Goal: Find specific page/section: Find specific page/section

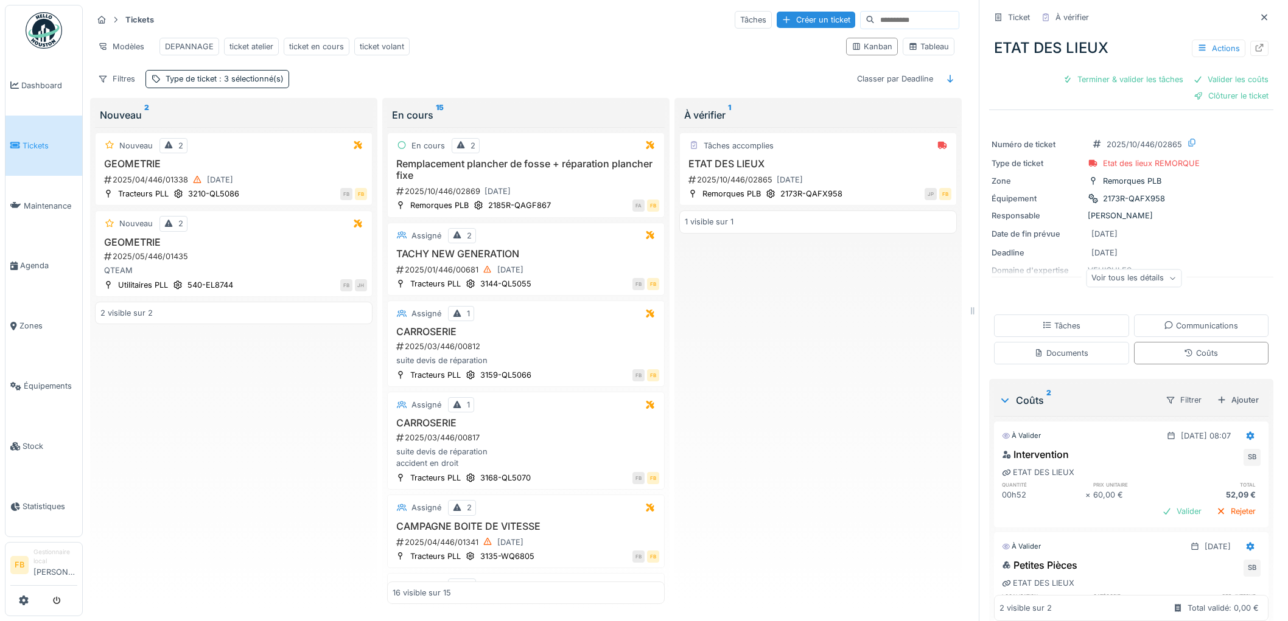
scroll to position [10, 0]
click at [28, 144] on span "Tickets" at bounding box center [50, 146] width 55 height 12
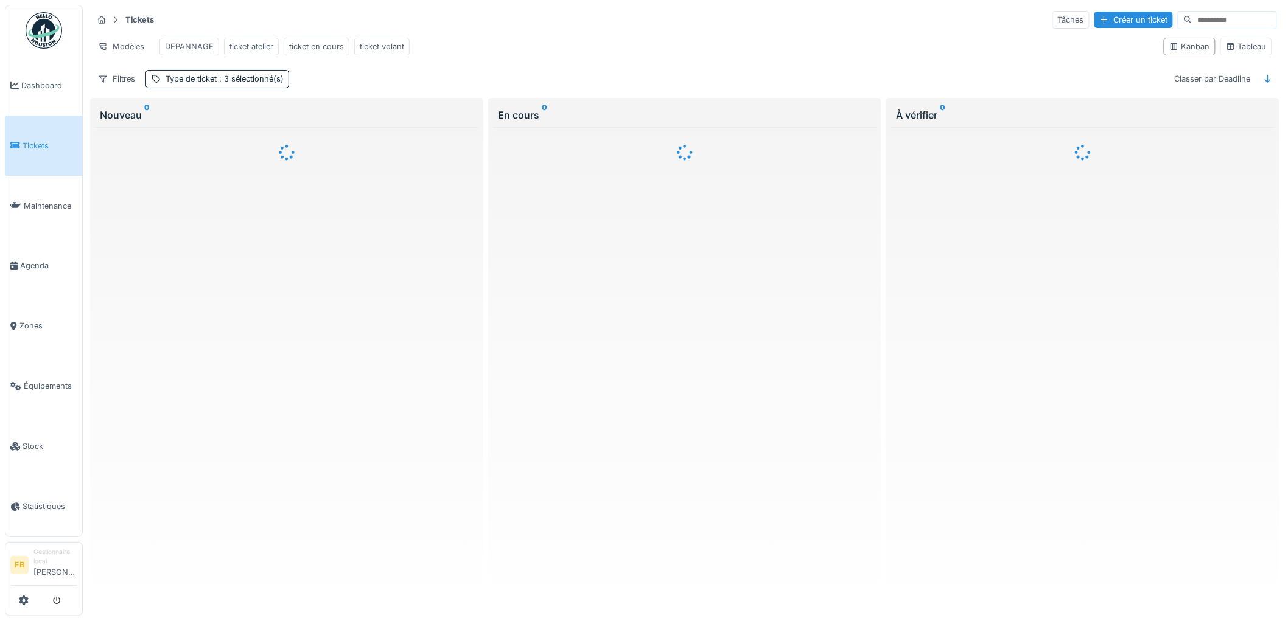
click at [41, 380] on span "Équipements" at bounding box center [51, 386] width 54 height 12
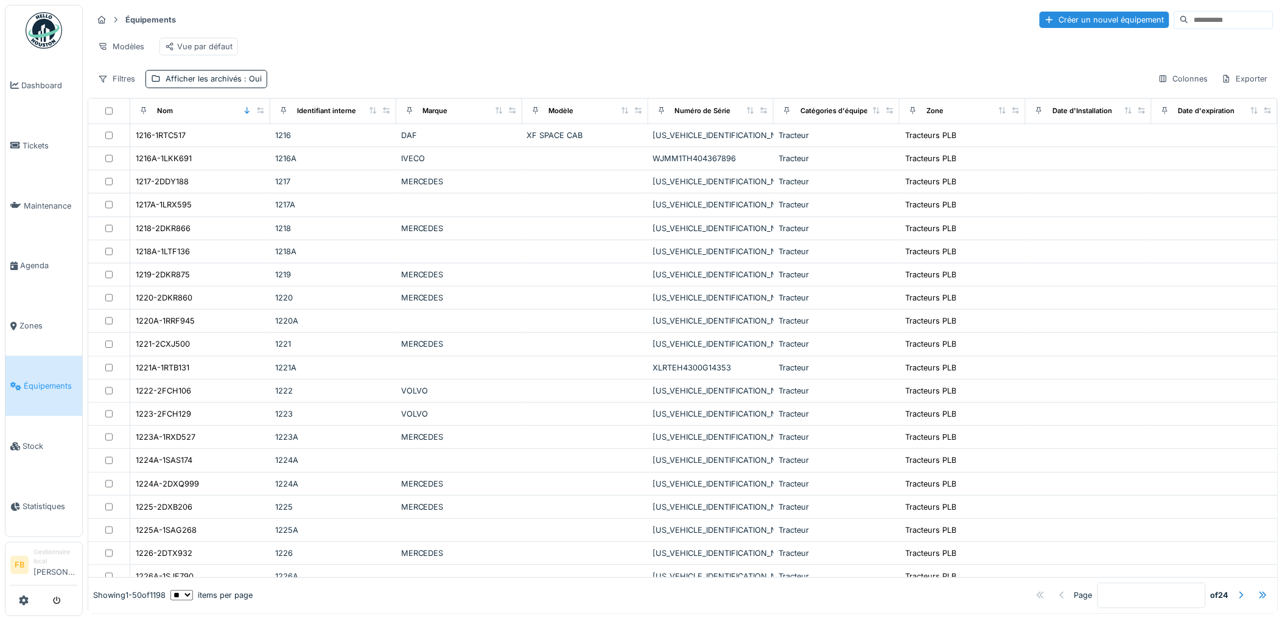
click at [1188, 20] on input at bounding box center [1230, 20] width 84 height 17
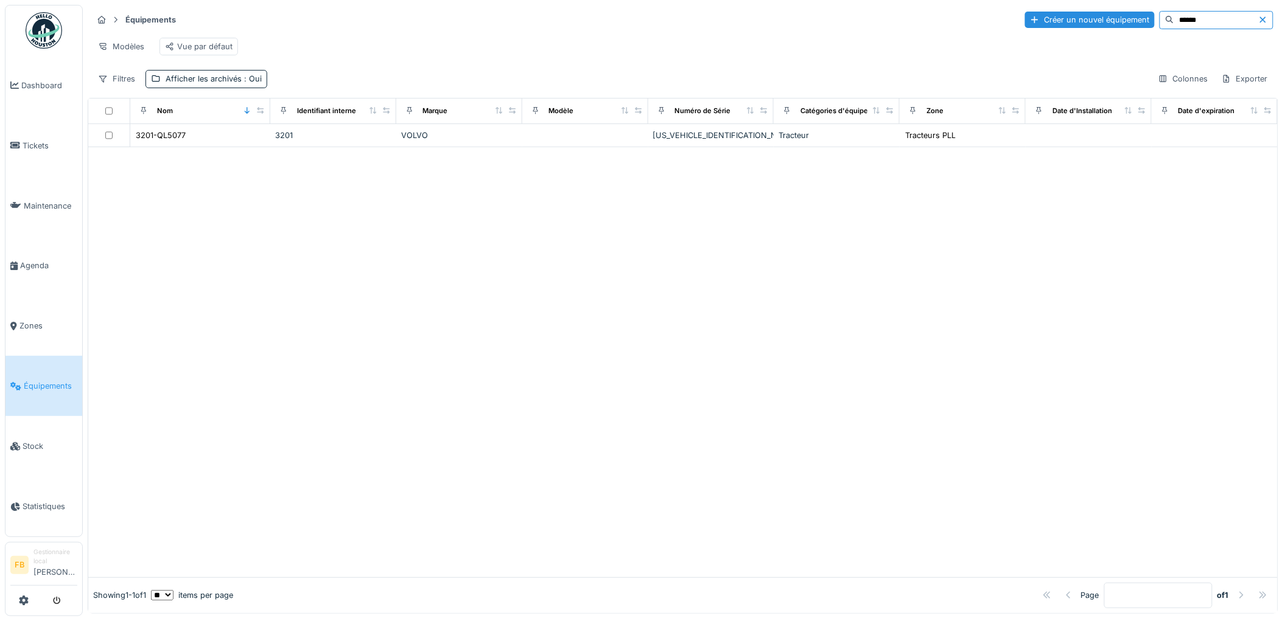
type input "******"
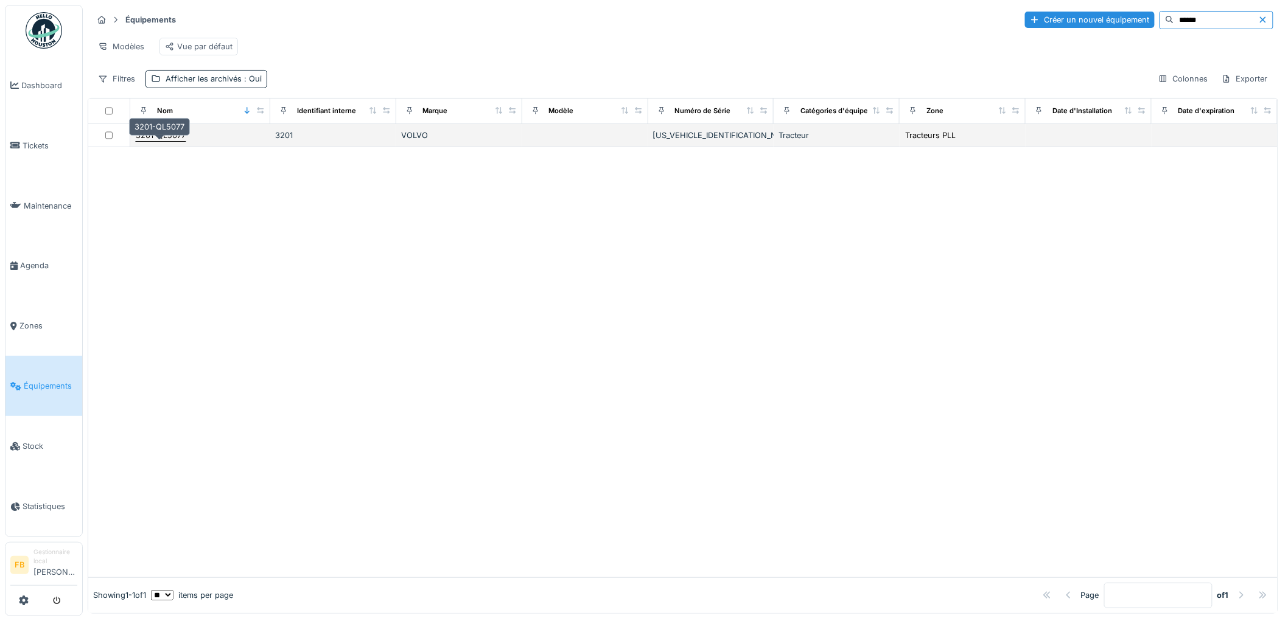
click at [175, 141] on div "3201-QL5077" at bounding box center [161, 136] width 50 height 12
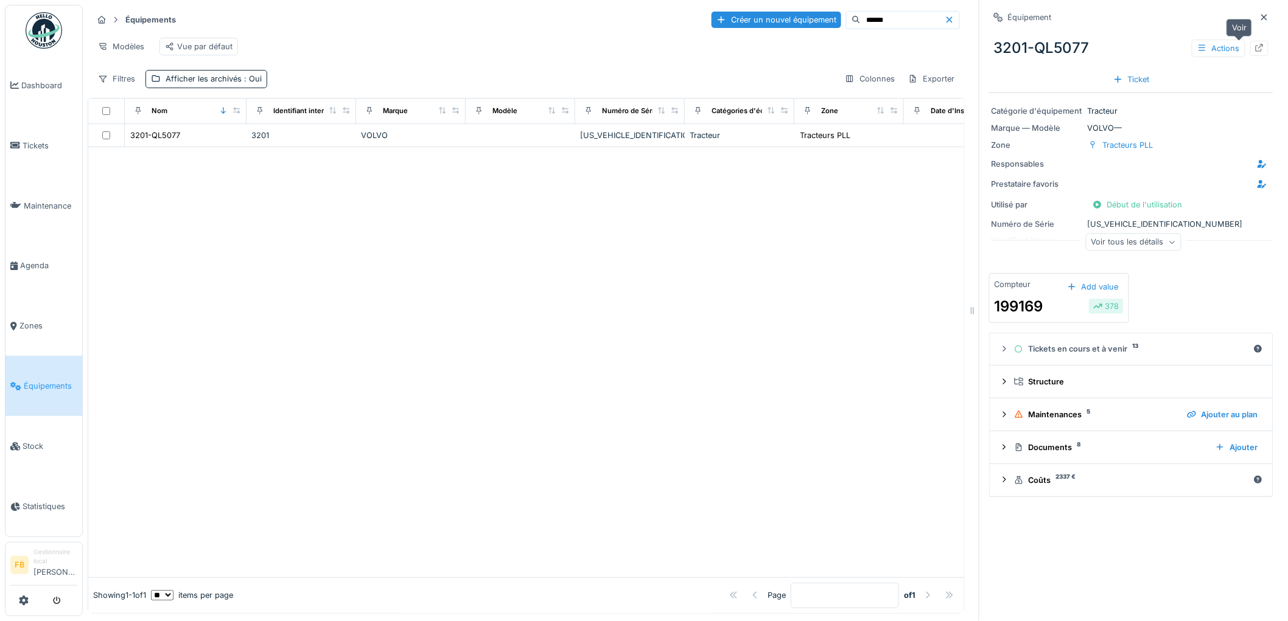
click at [1254, 44] on icon at bounding box center [1259, 48] width 10 height 8
click at [52, 136] on link "Tickets" at bounding box center [43, 146] width 77 height 60
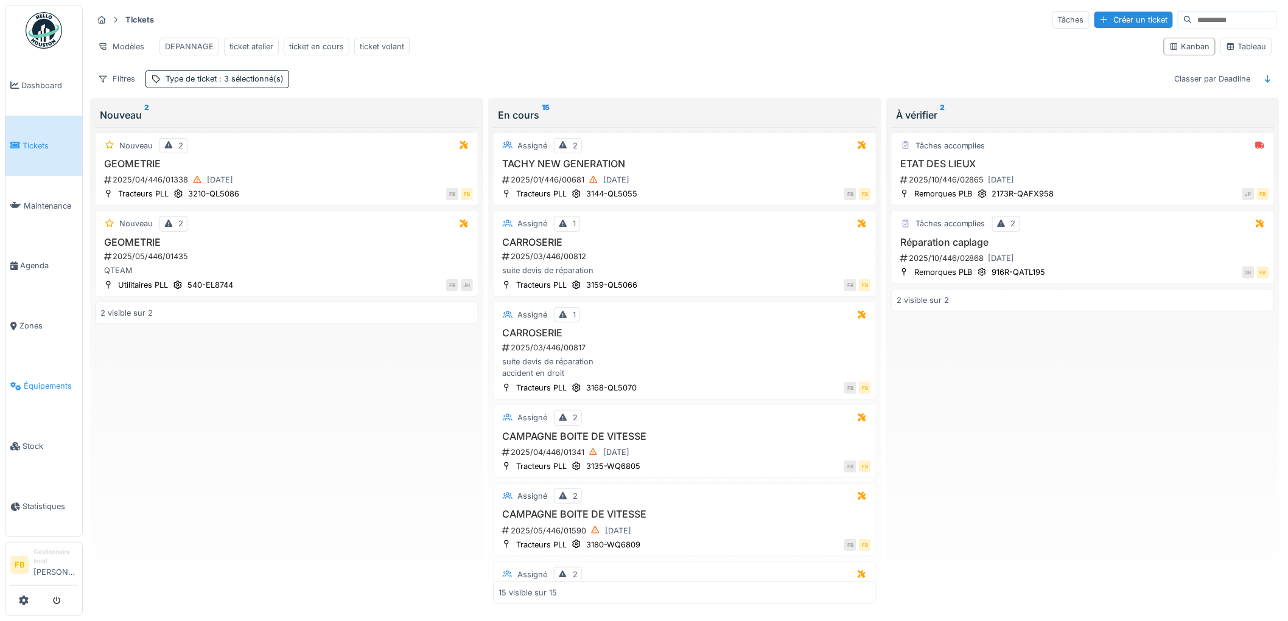
click at [47, 385] on link "Équipements" at bounding box center [43, 386] width 77 height 60
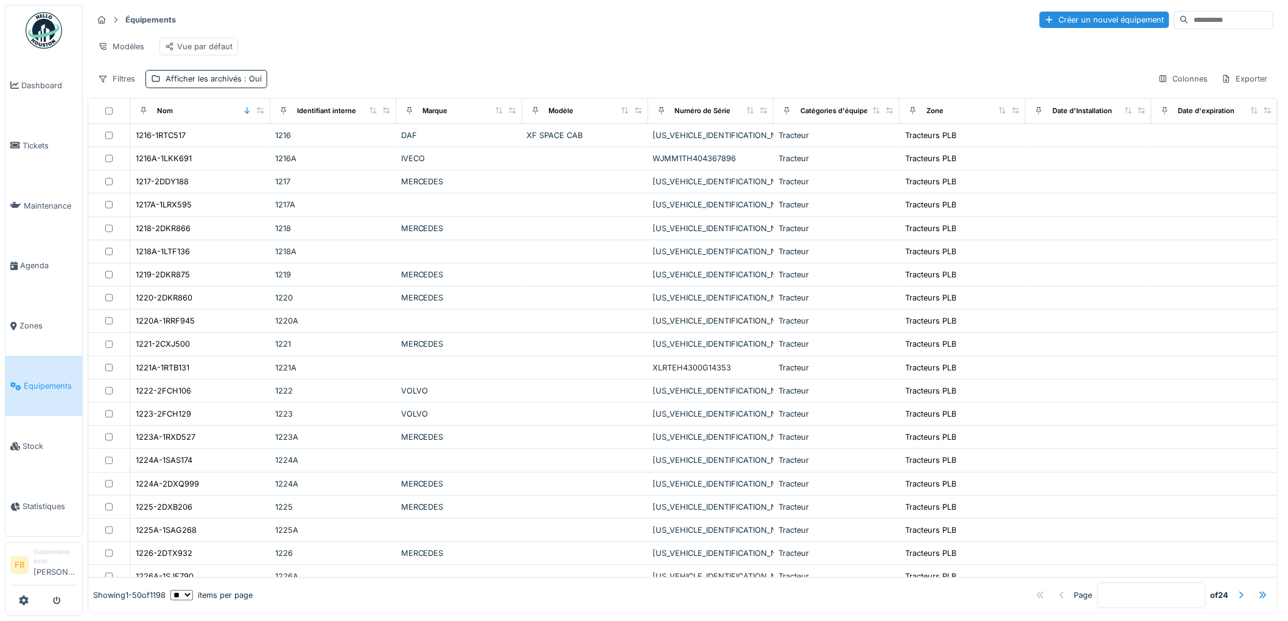
click at [1188, 19] on input at bounding box center [1230, 20] width 84 height 17
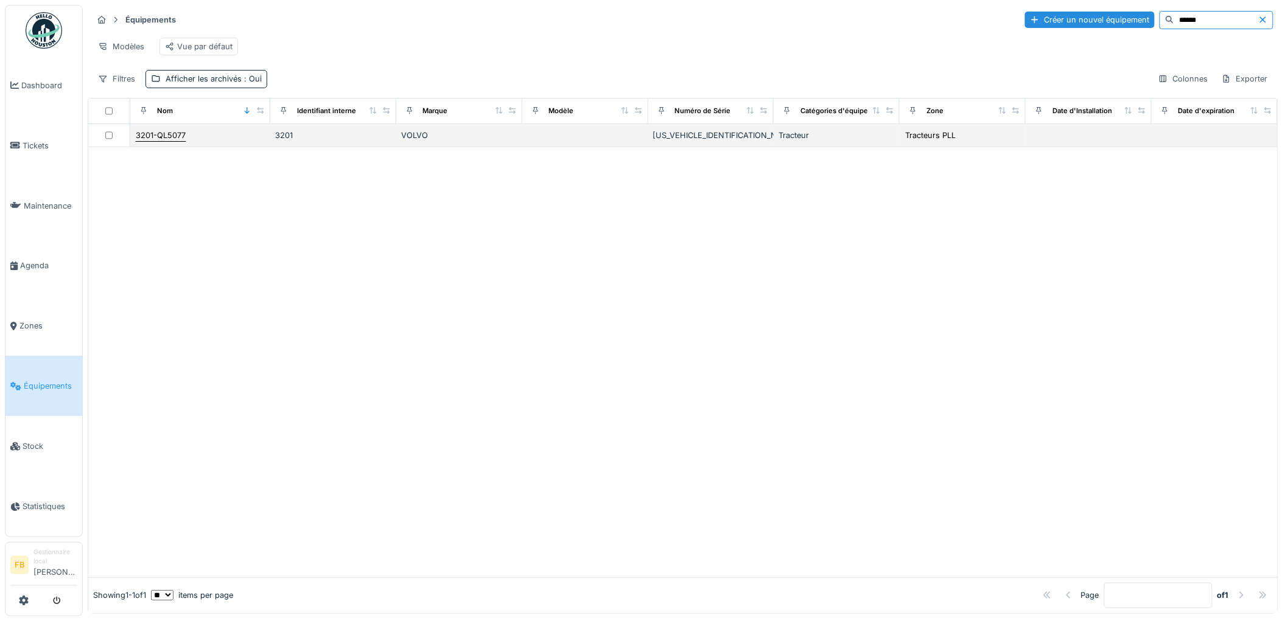
type input "******"
click at [146, 141] on div "3201-QL5077" at bounding box center [161, 136] width 50 height 12
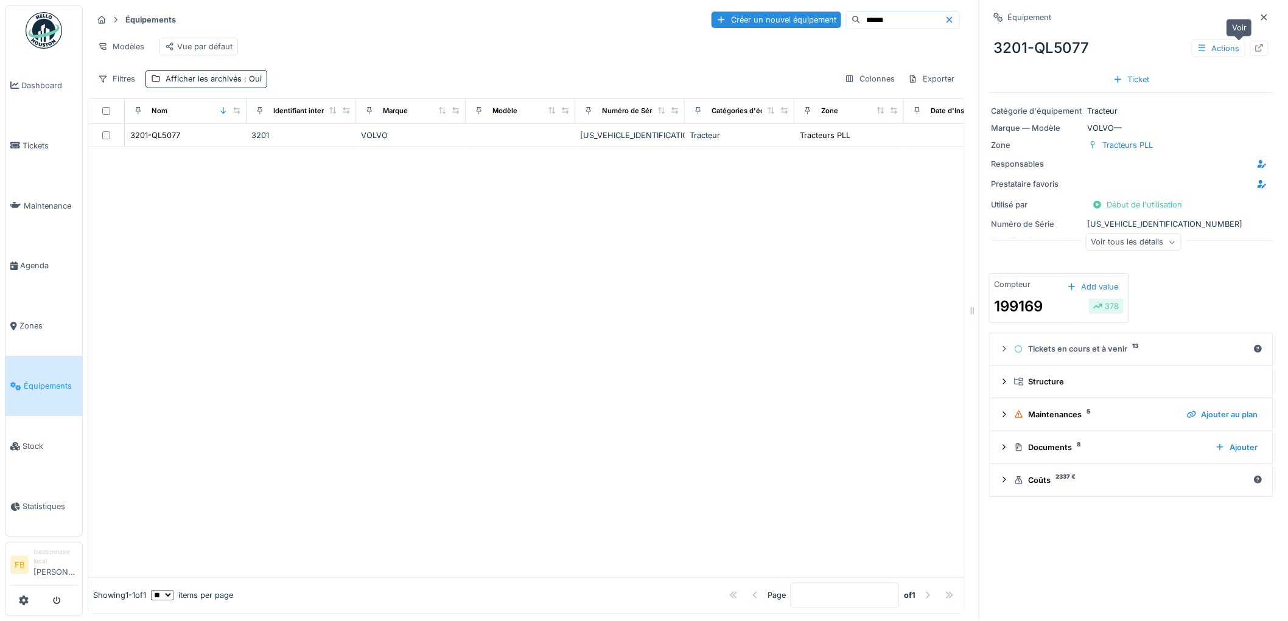
click at [1254, 49] on icon at bounding box center [1259, 48] width 10 height 8
click at [37, 136] on link "Tickets" at bounding box center [43, 146] width 77 height 60
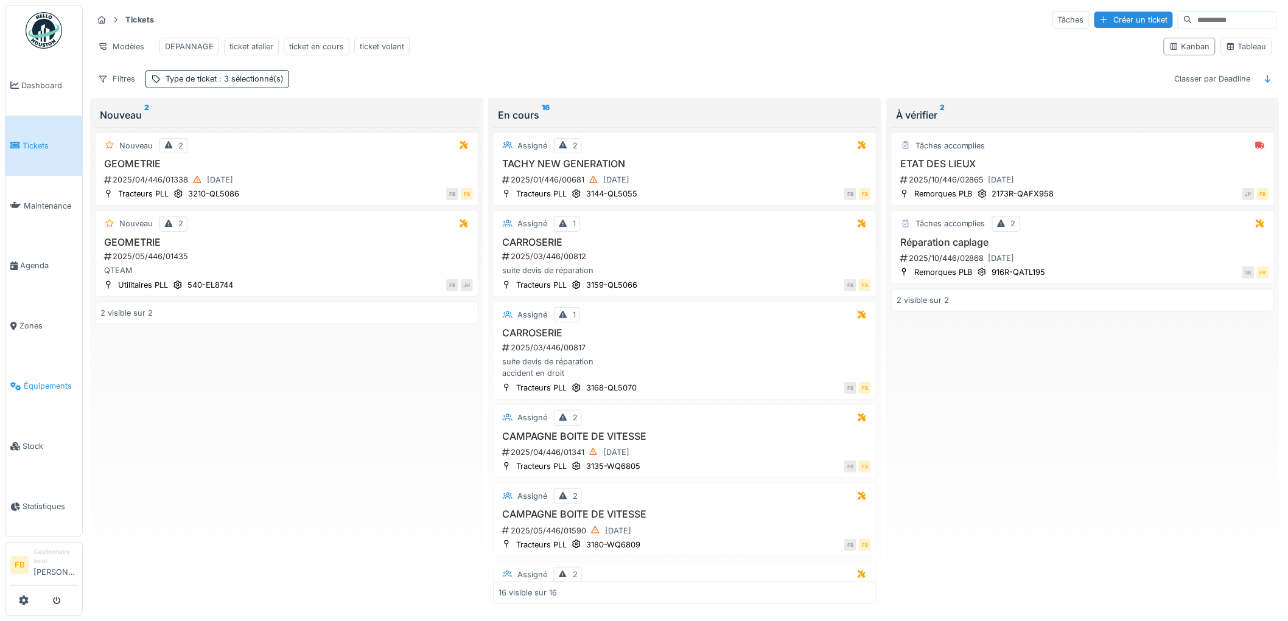
click at [40, 388] on link "Équipements" at bounding box center [43, 386] width 77 height 60
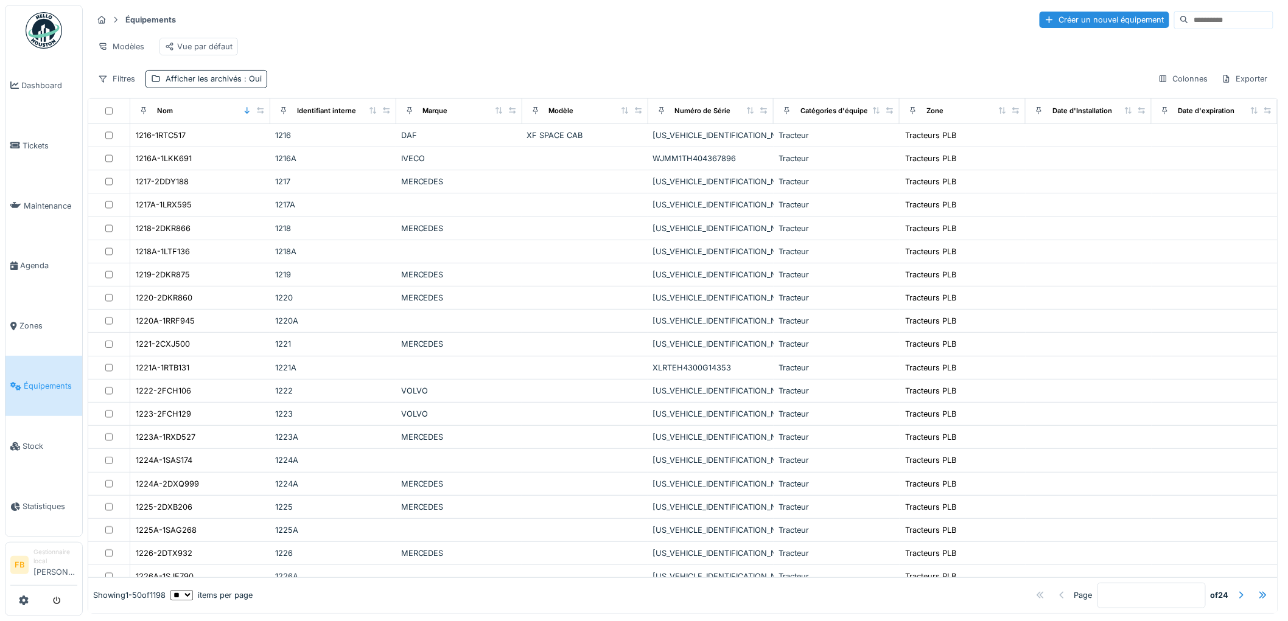
click at [1188, 20] on input at bounding box center [1230, 20] width 84 height 17
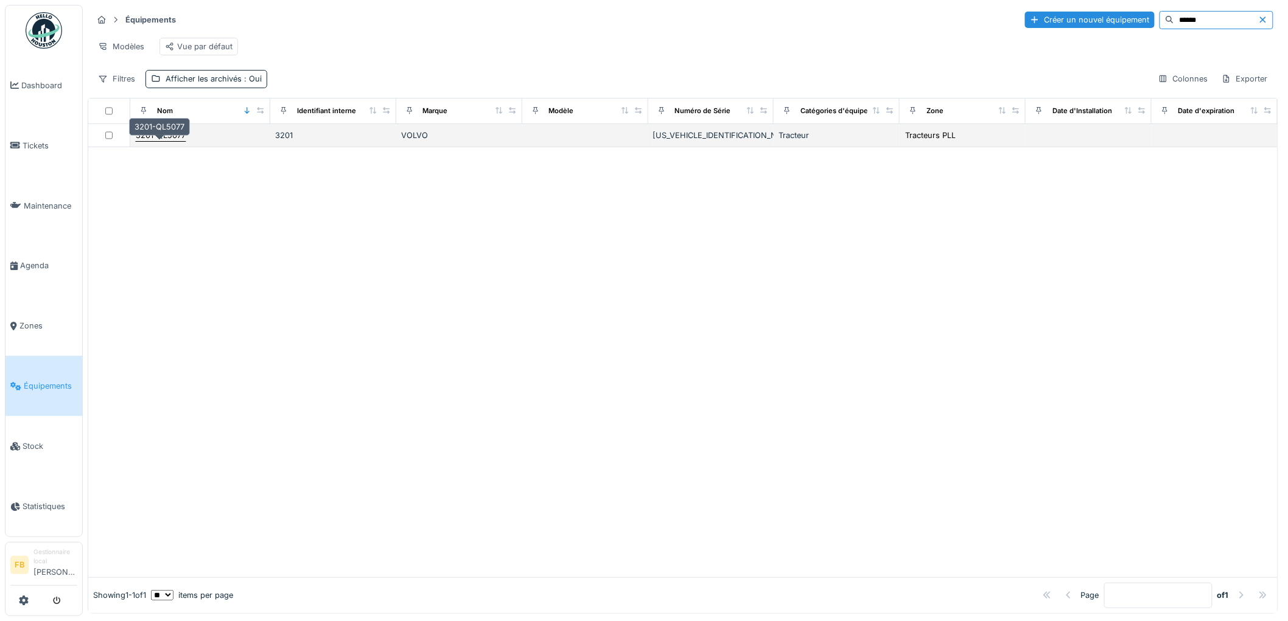
type input "******"
click at [179, 141] on div "3201-QL5077" at bounding box center [161, 136] width 50 height 12
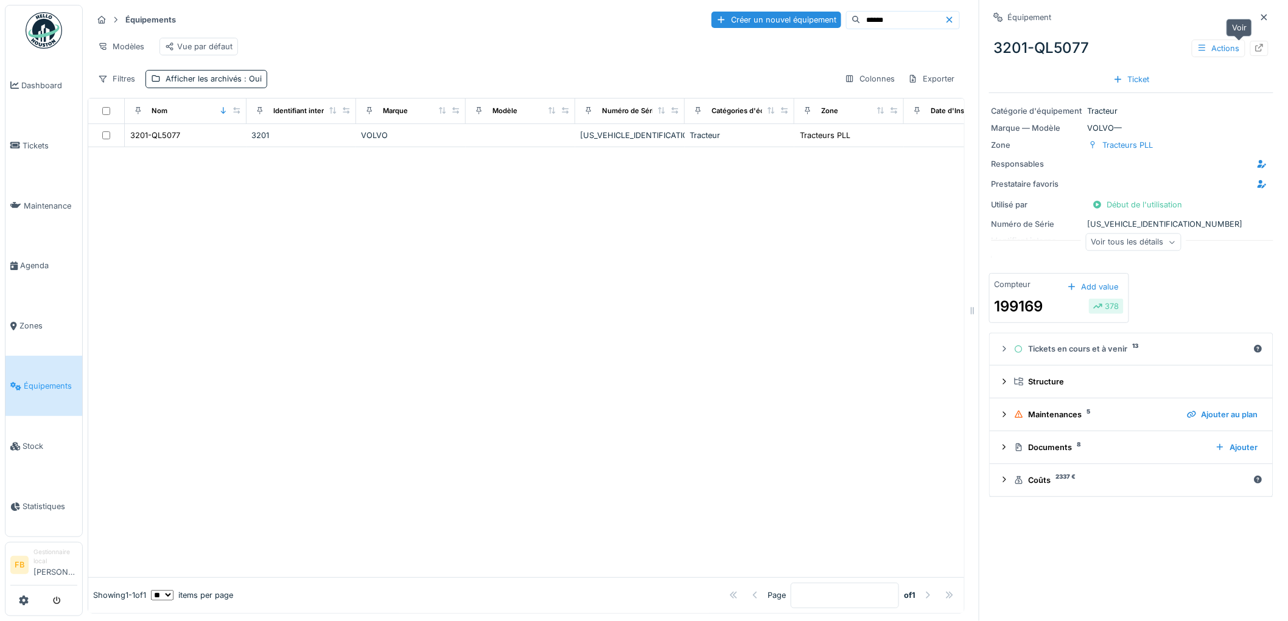
click at [1254, 49] on icon at bounding box center [1259, 48] width 10 height 8
click at [34, 150] on link "Tickets" at bounding box center [43, 146] width 77 height 60
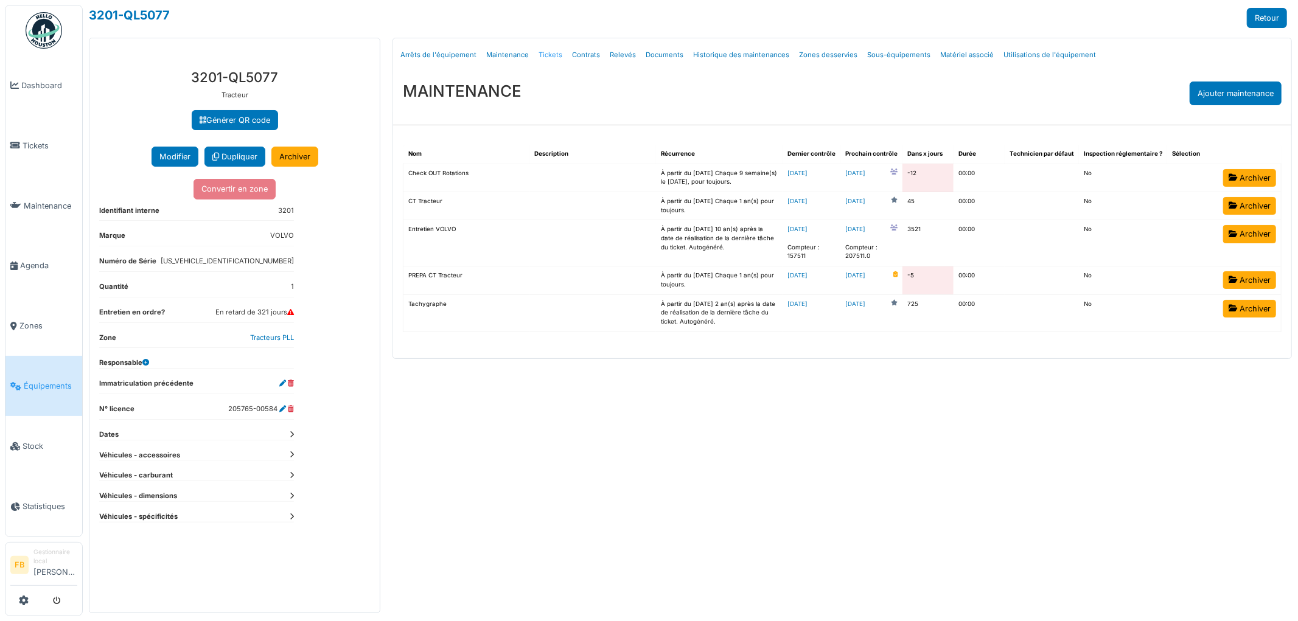
click at [545, 53] on link "Tickets" at bounding box center [550, 55] width 33 height 29
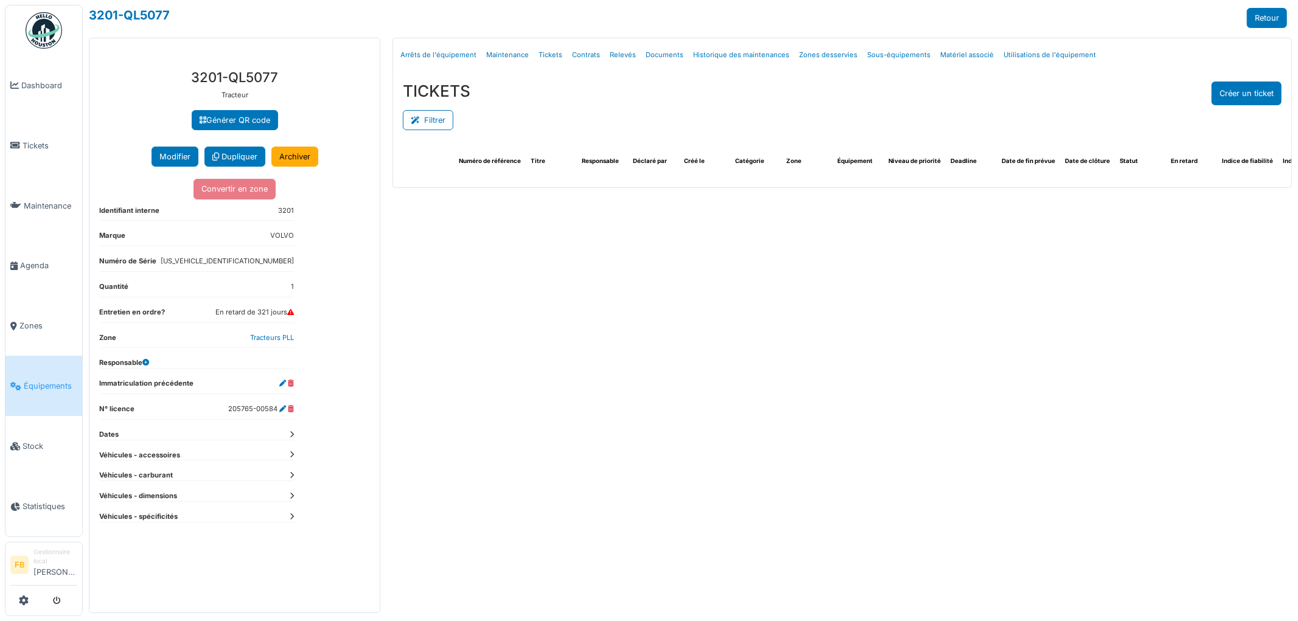
select select "***"
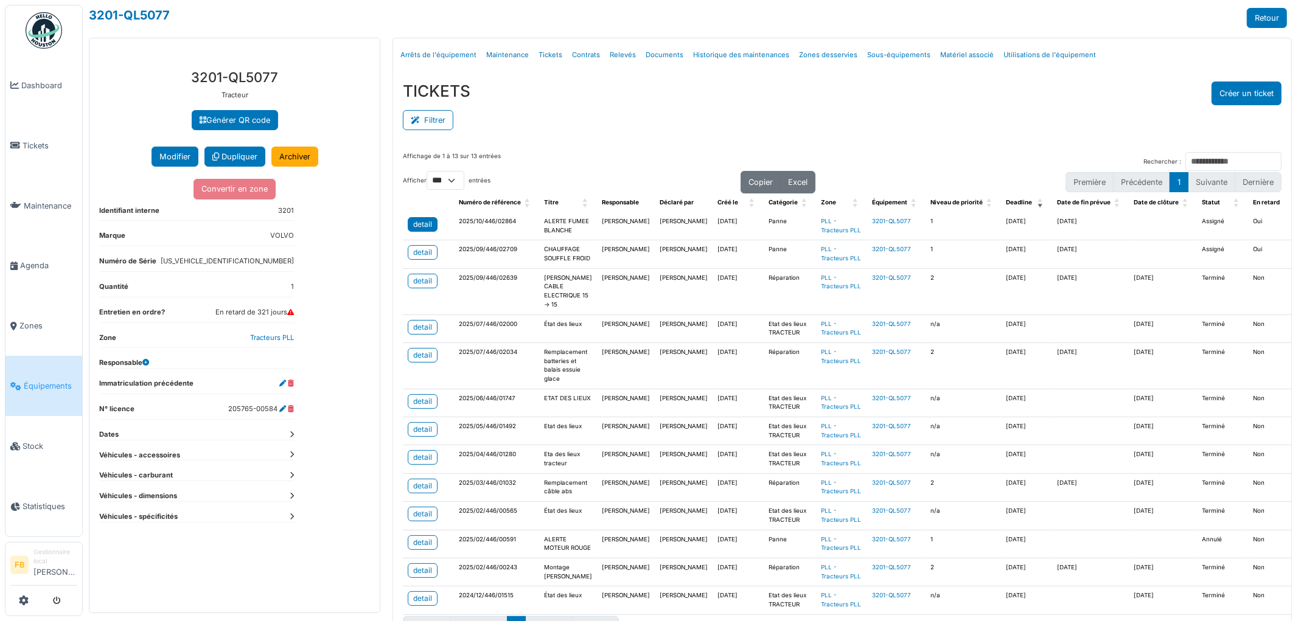
click at [421, 223] on div "detail" at bounding box center [422, 224] width 19 height 11
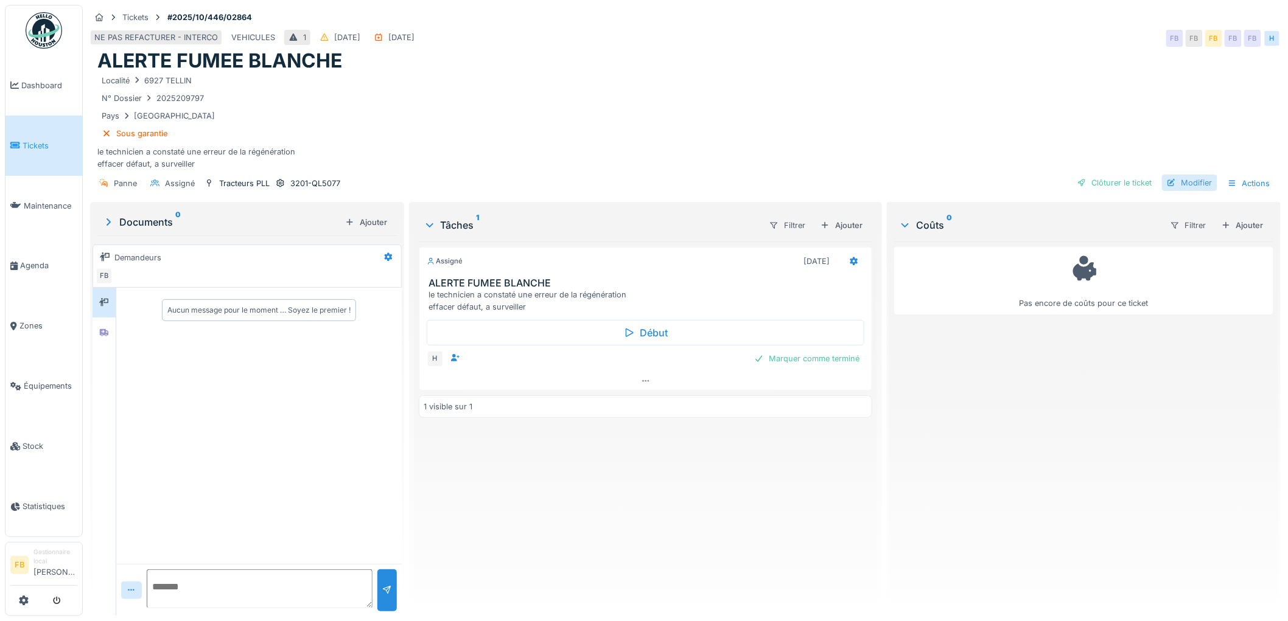
click at [1176, 184] on div "Modifier" at bounding box center [1189, 183] width 55 height 16
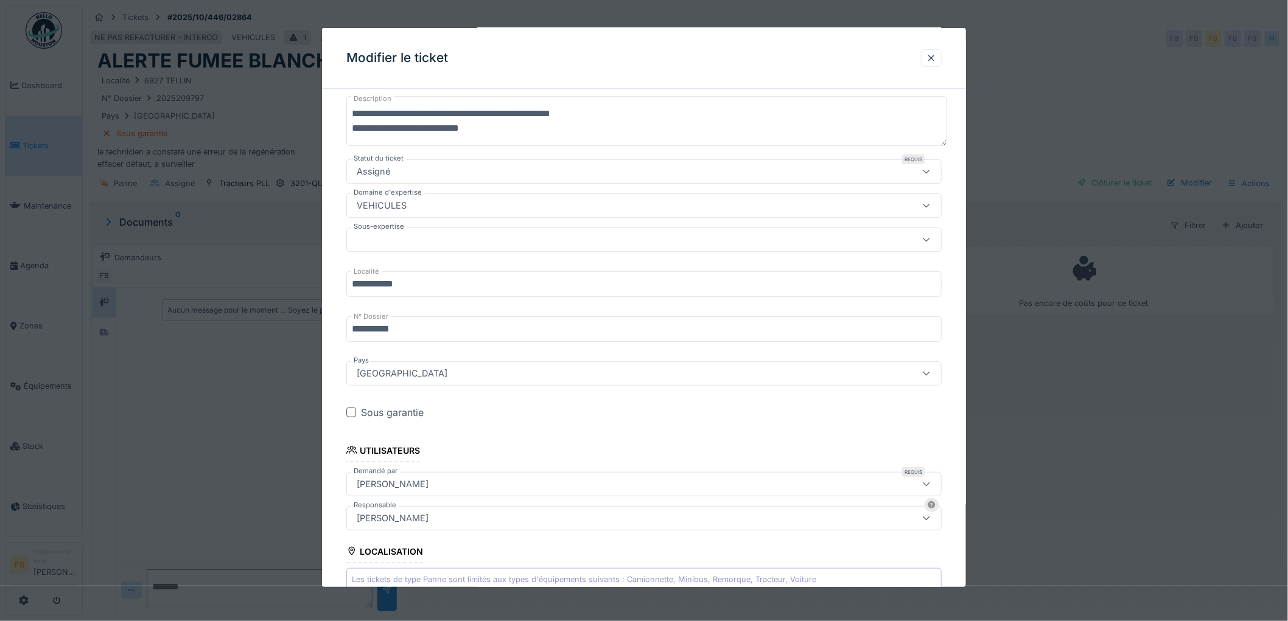
scroll to position [270, 0]
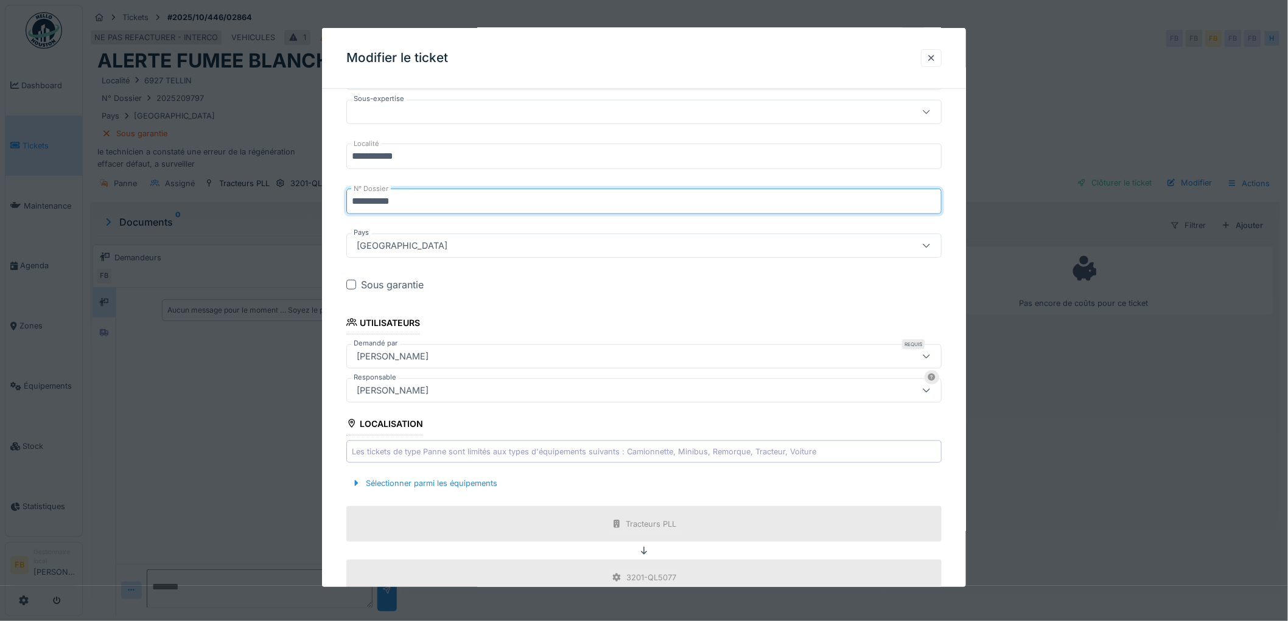
drag, startPoint x: 417, startPoint y: 197, endPoint x: 332, endPoint y: 202, distance: 85.9
click at [332, 202] on div "**********" at bounding box center [644, 328] width 644 height 1000
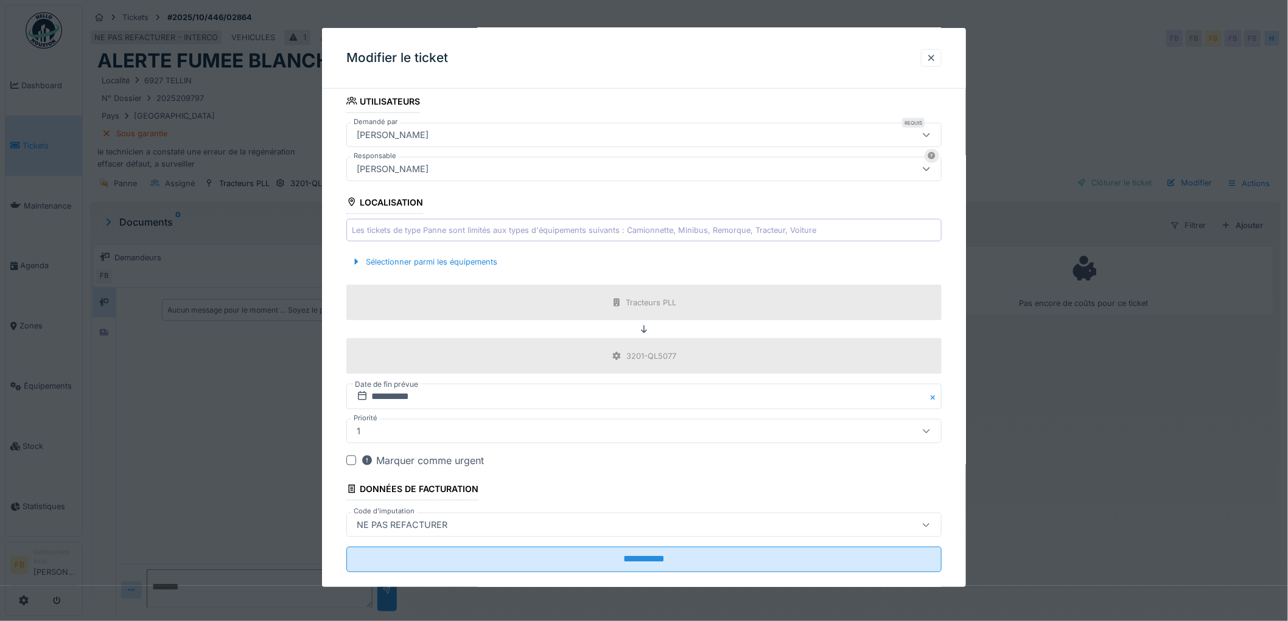
scroll to position [513, 0]
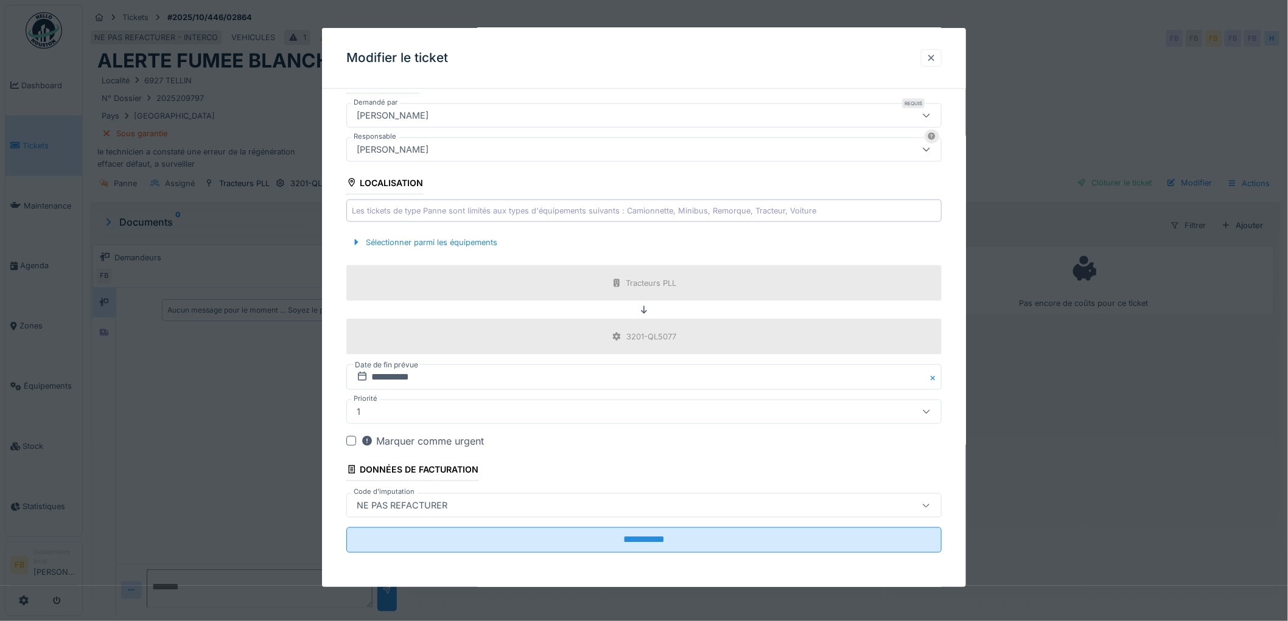
click at [935, 55] on div at bounding box center [931, 58] width 10 height 12
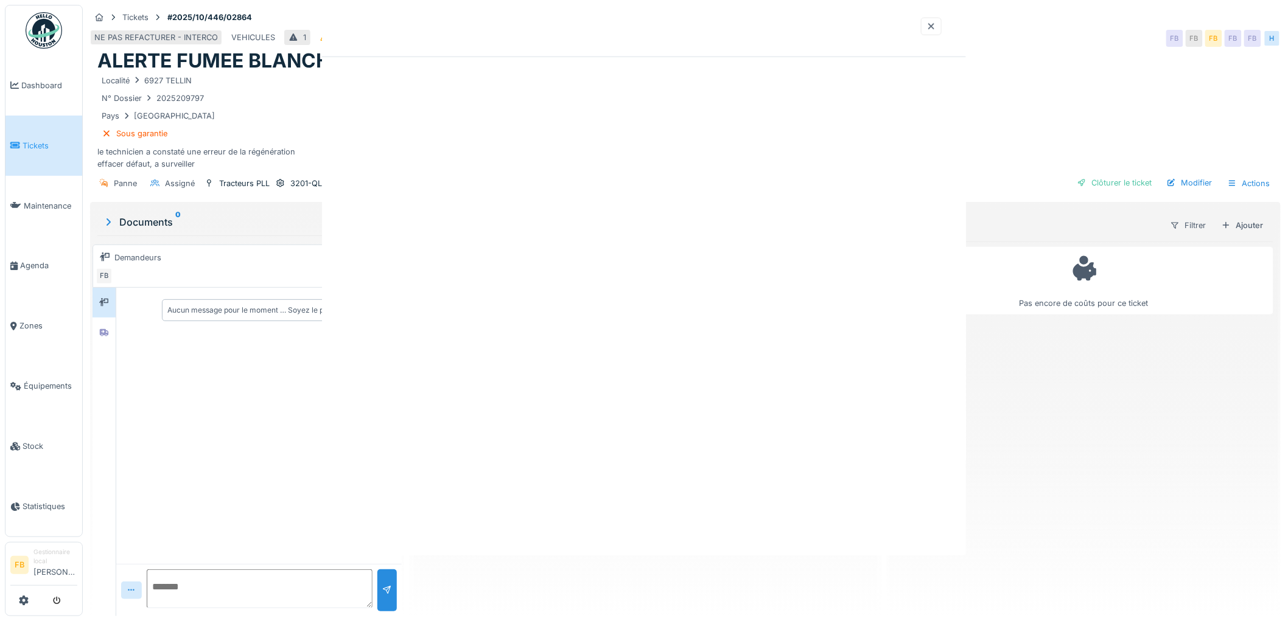
scroll to position [0, 0]
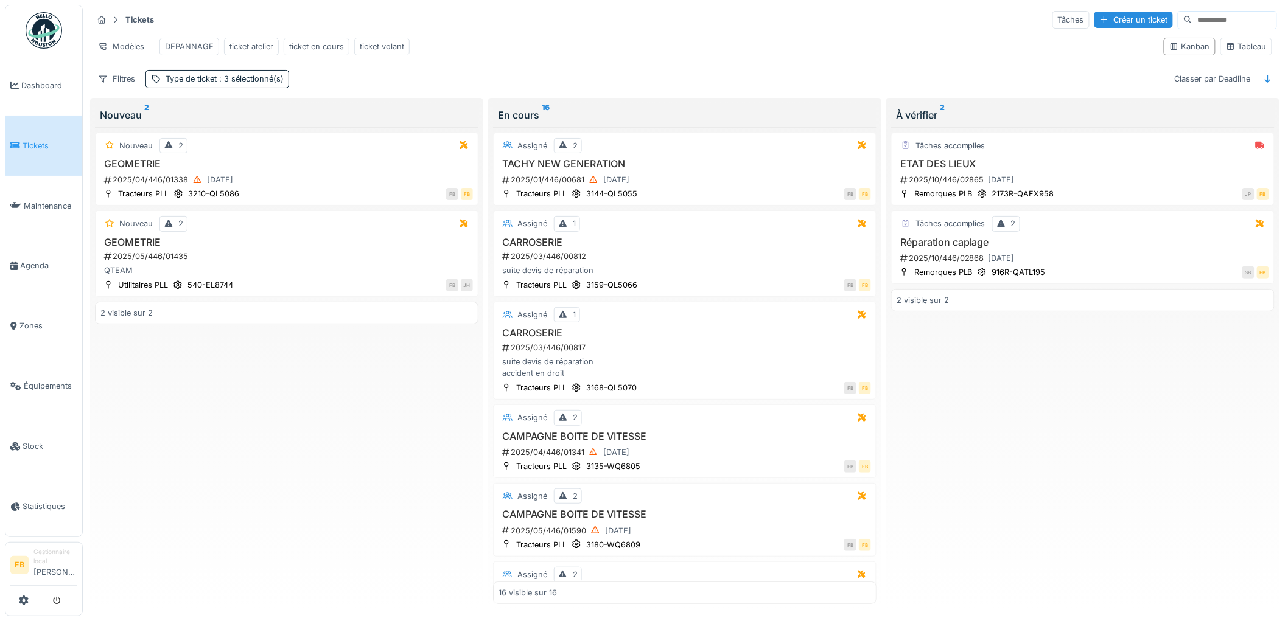
drag, startPoint x: 731, startPoint y: 388, endPoint x: 700, endPoint y: 335, distance: 60.8
click at [731, 379] on div "suite devis de réparation accident en droit" at bounding box center [684, 367] width 372 height 23
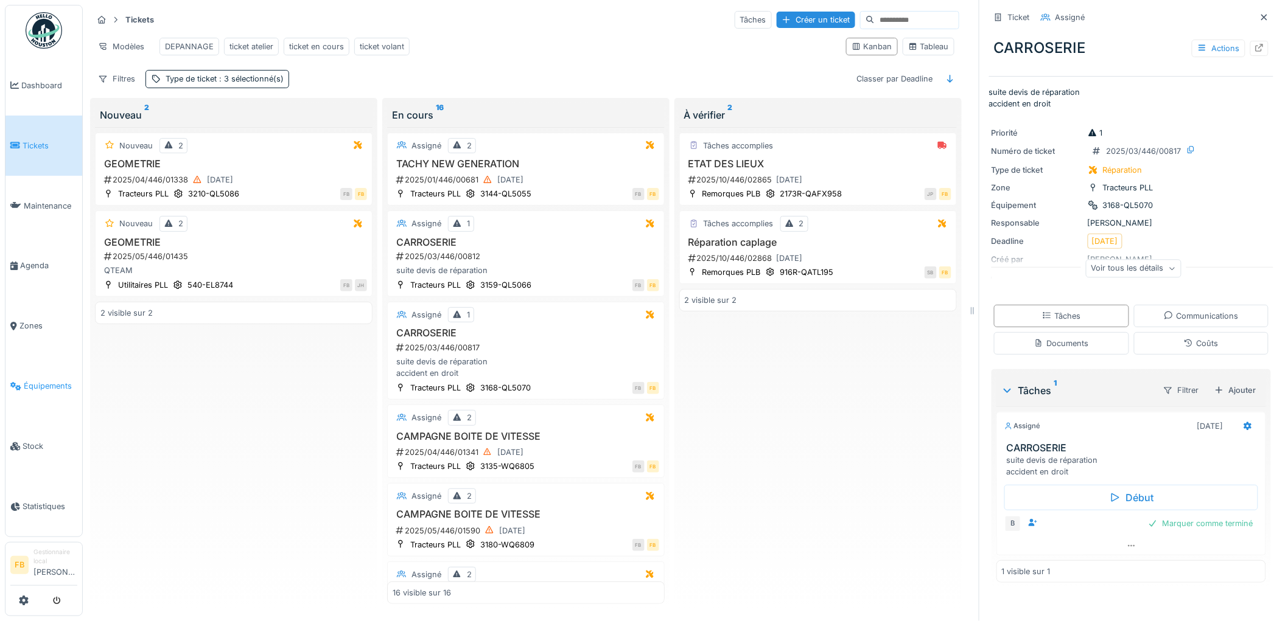
click at [46, 386] on link "Équipements" at bounding box center [43, 386] width 77 height 60
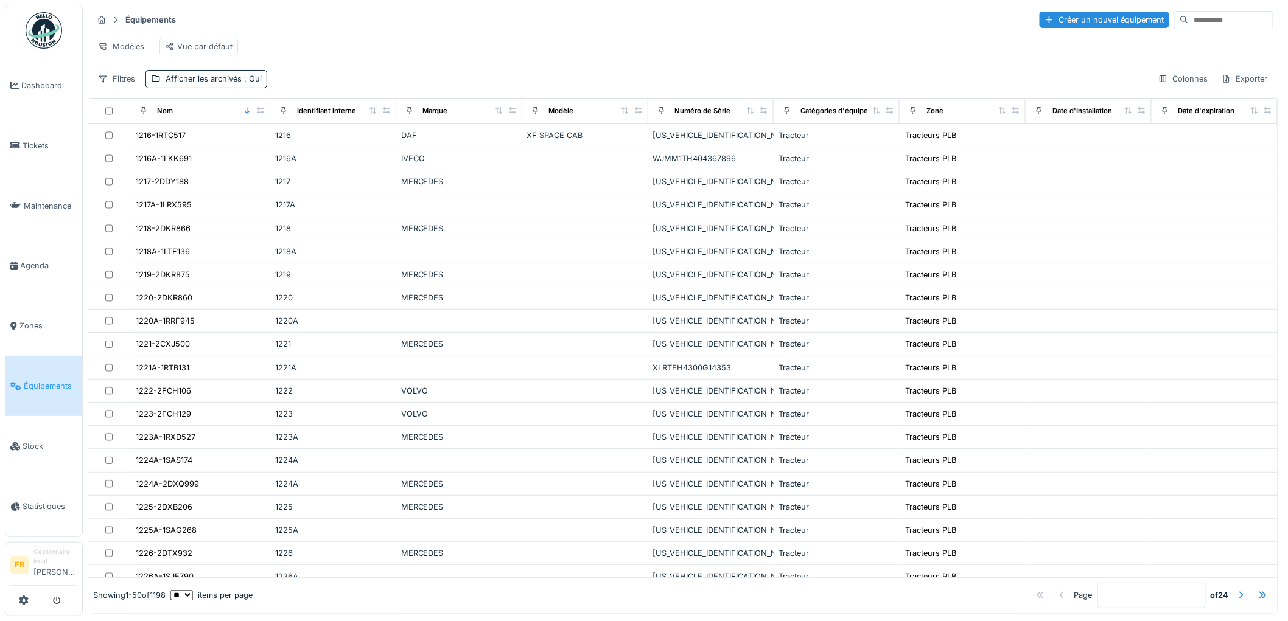
click at [1188, 16] on input at bounding box center [1230, 20] width 84 height 17
type input "******"
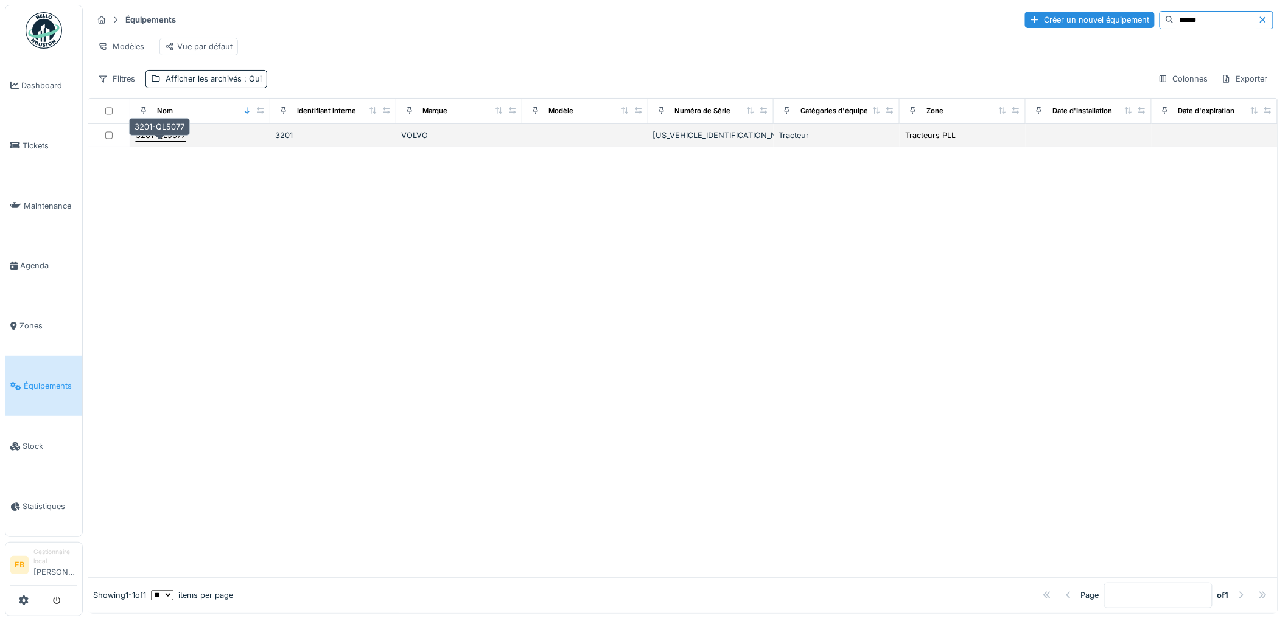
click at [179, 141] on div "3201-QL5077" at bounding box center [161, 136] width 50 height 12
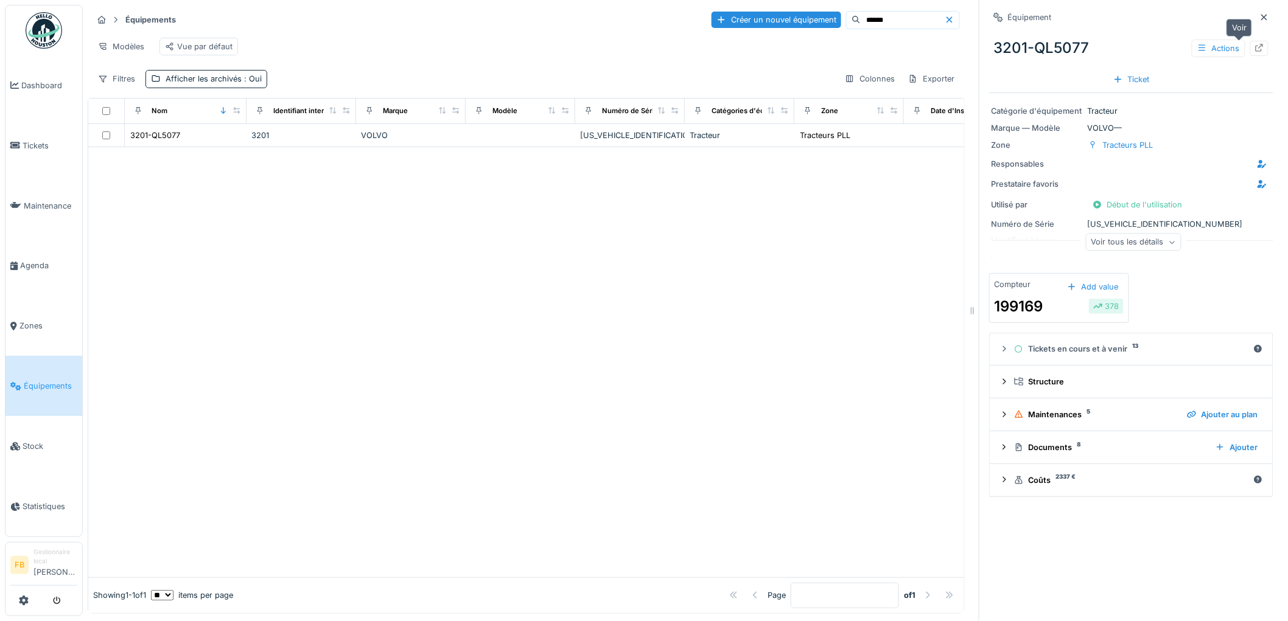
click at [1254, 51] on icon at bounding box center [1259, 48] width 10 height 8
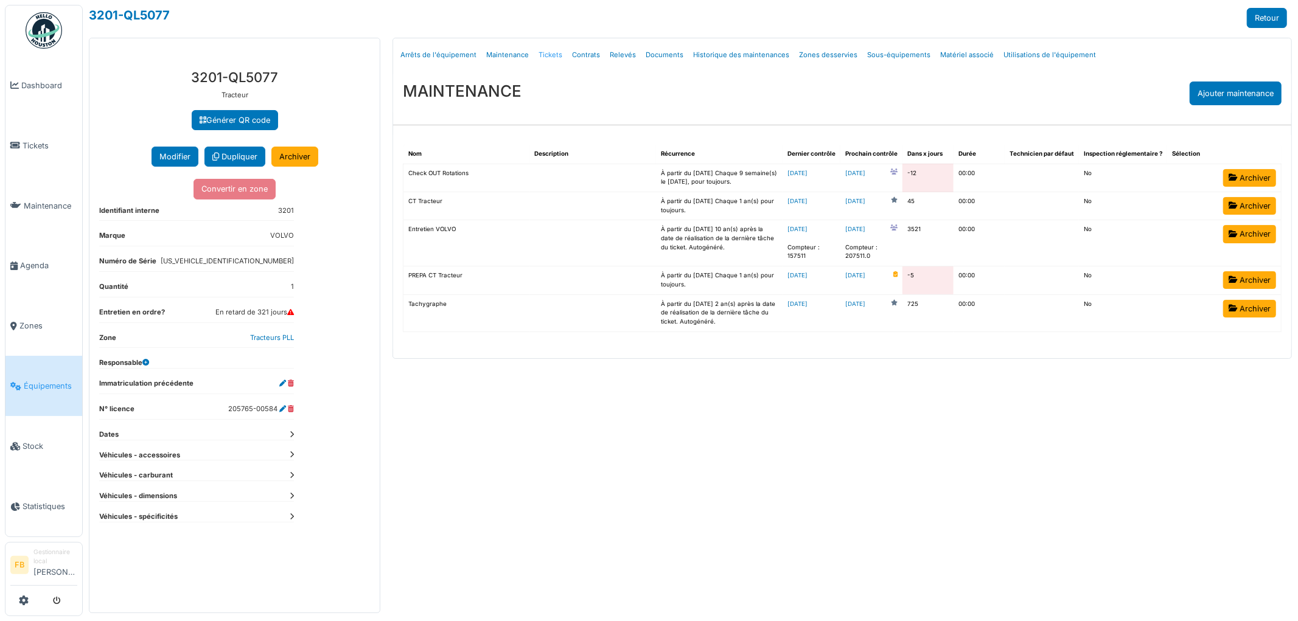
click at [551, 56] on link "Tickets" at bounding box center [550, 55] width 33 height 29
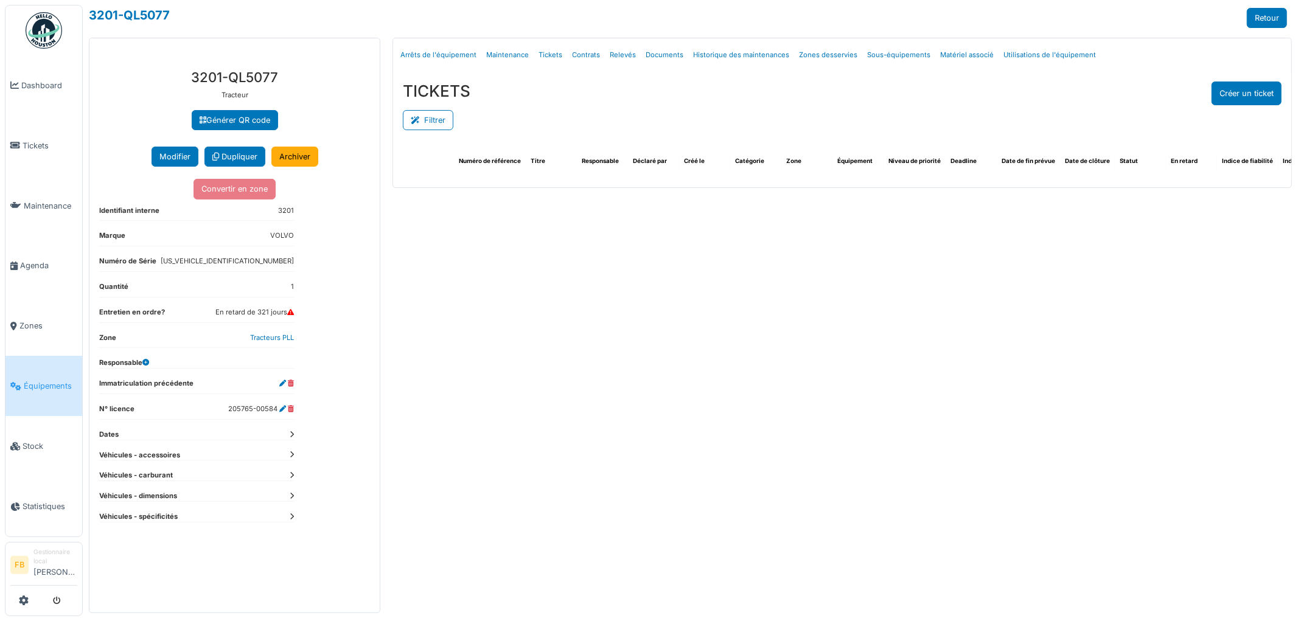
select select "***"
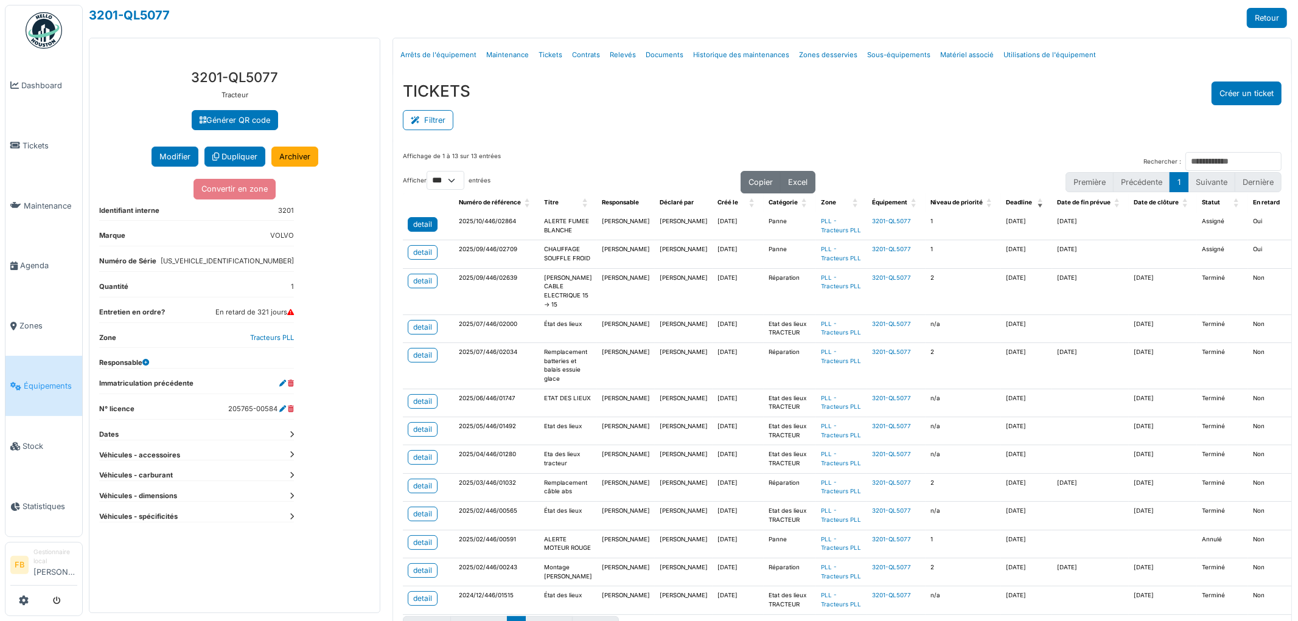
click at [421, 218] on link "detail" at bounding box center [423, 224] width 30 height 15
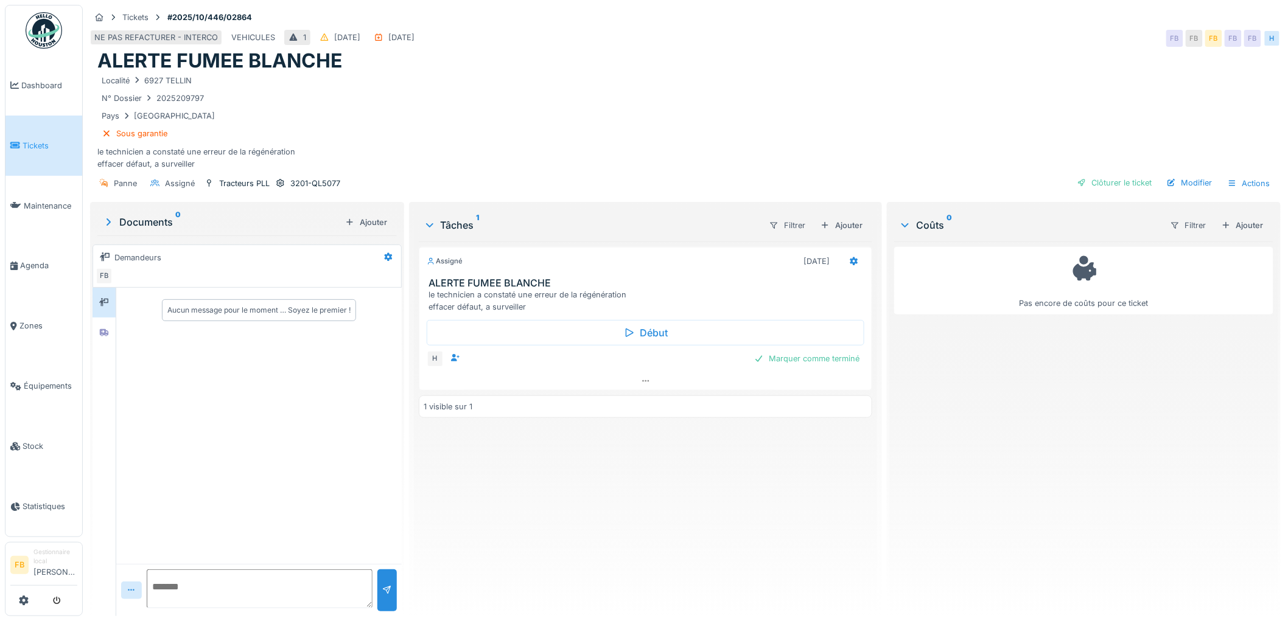
click at [37, 140] on span "Tickets" at bounding box center [50, 146] width 55 height 12
